Goal: Task Accomplishment & Management: Use online tool/utility

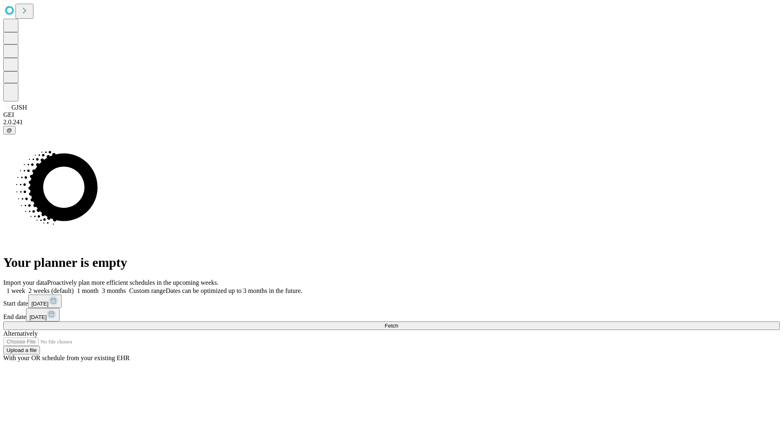
click at [398, 323] on span "Fetch" at bounding box center [390, 326] width 13 height 6
